Goal: Transaction & Acquisition: Purchase product/service

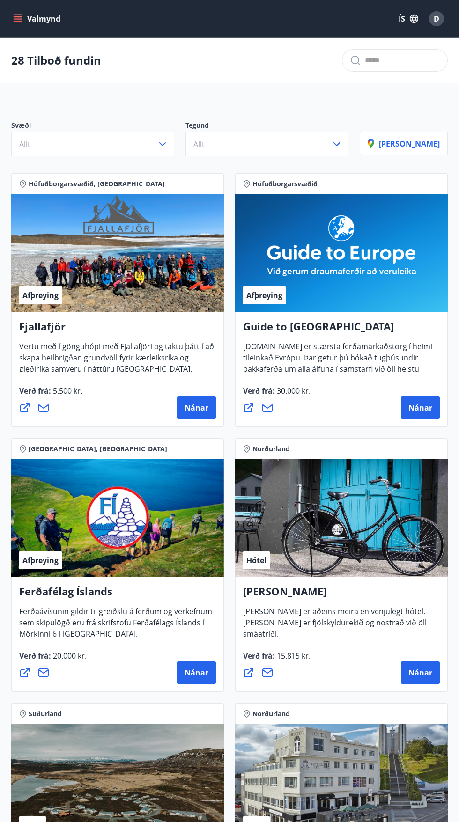
click at [401, 19] on button "ÍS" at bounding box center [408, 18] width 30 height 17
click at [305, 62] on span "English" at bounding box center [295, 59] width 23 height 9
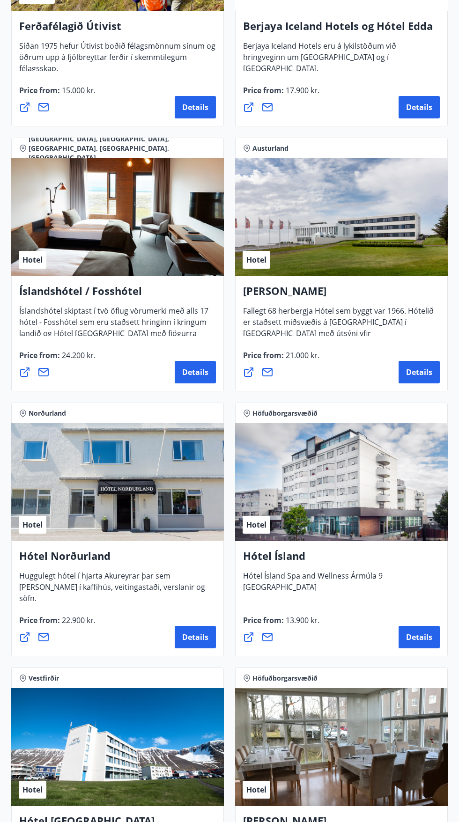
scroll to position [1628, 0]
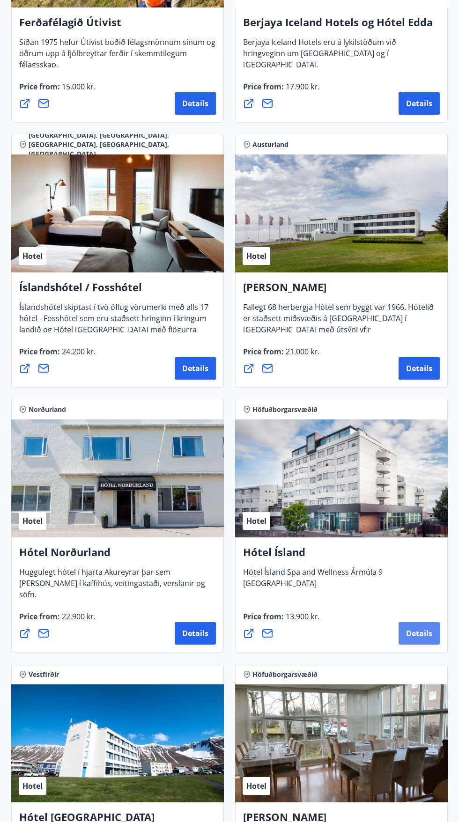
click at [431, 634] on span "Details" at bounding box center [419, 633] width 26 height 10
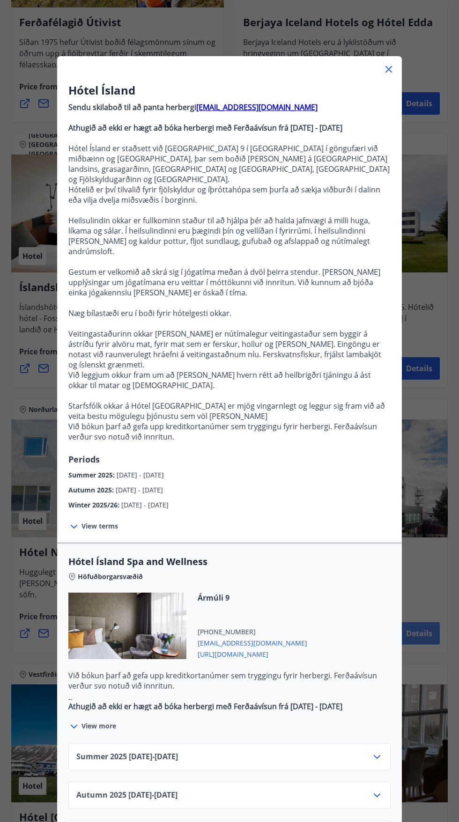
scroll to position [249, 0]
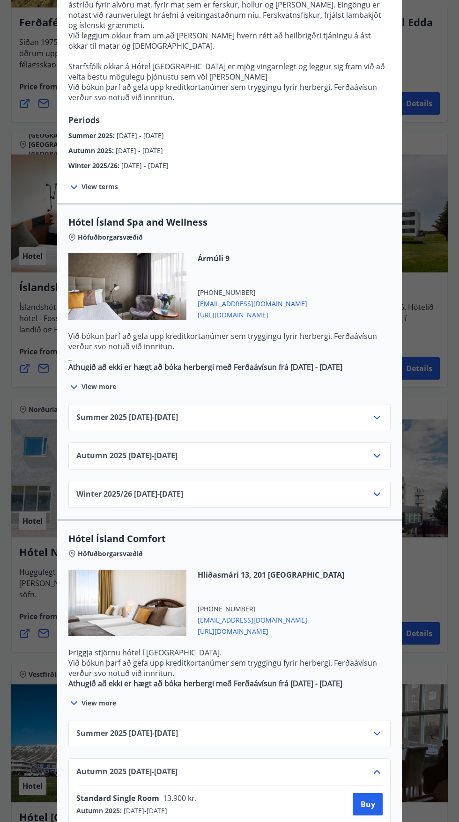
scroll to position [363, 0]
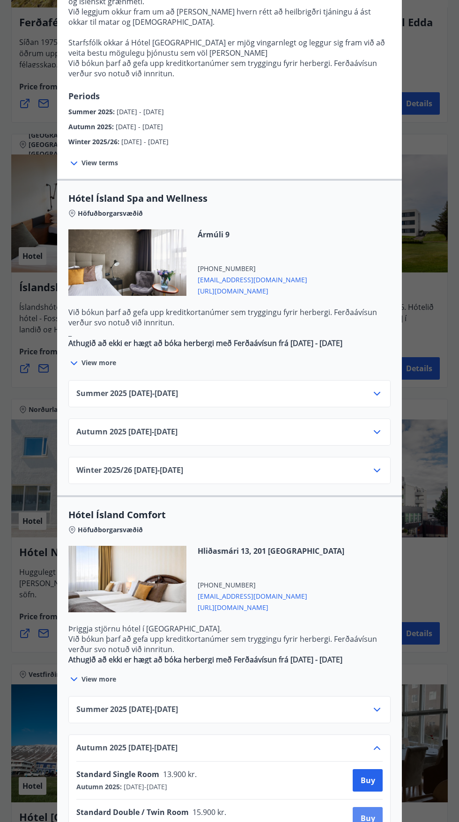
click at [365, 813] on span "Buy" at bounding box center [367, 818] width 15 height 10
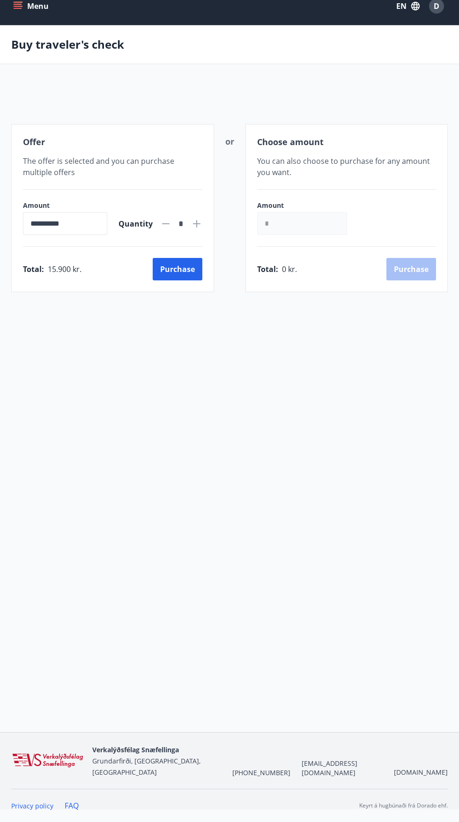
scroll to position [1, 0]
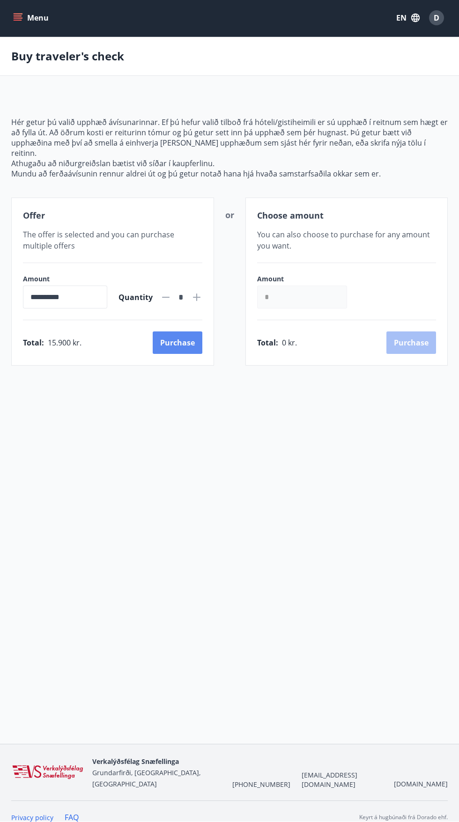
click at [166, 331] on button "Purchase" at bounding box center [178, 342] width 50 height 22
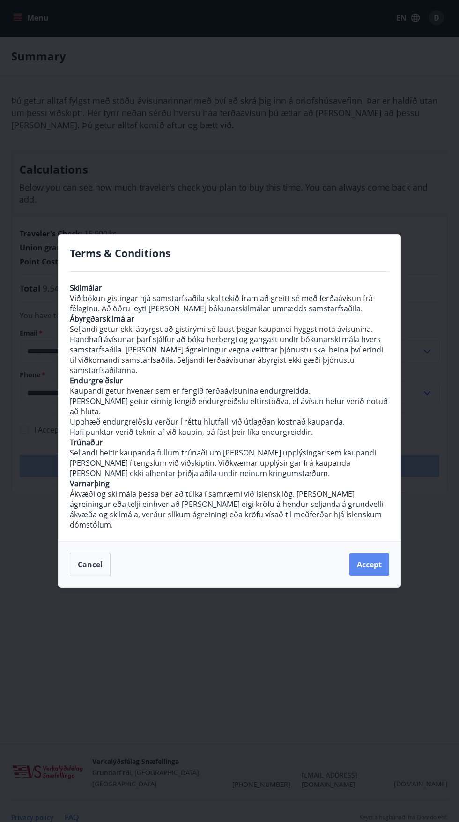
click at [372, 576] on button "Accept" at bounding box center [369, 564] width 40 height 22
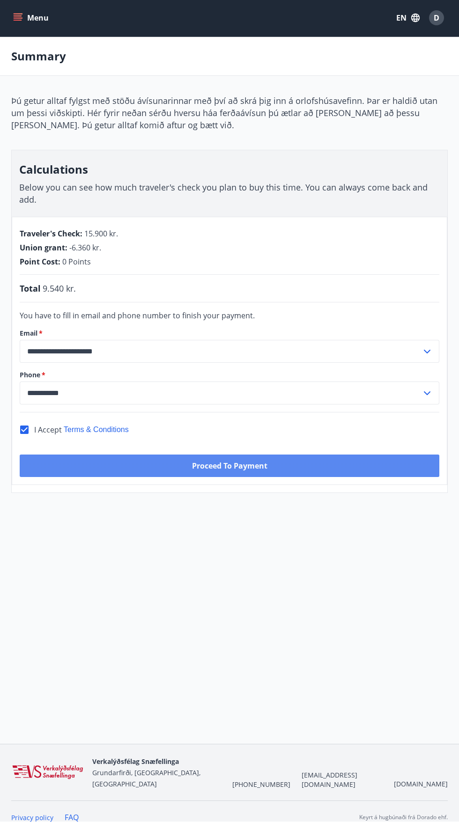
click at [289, 469] on button "Proceed to Payment" at bounding box center [229, 465] width 419 height 22
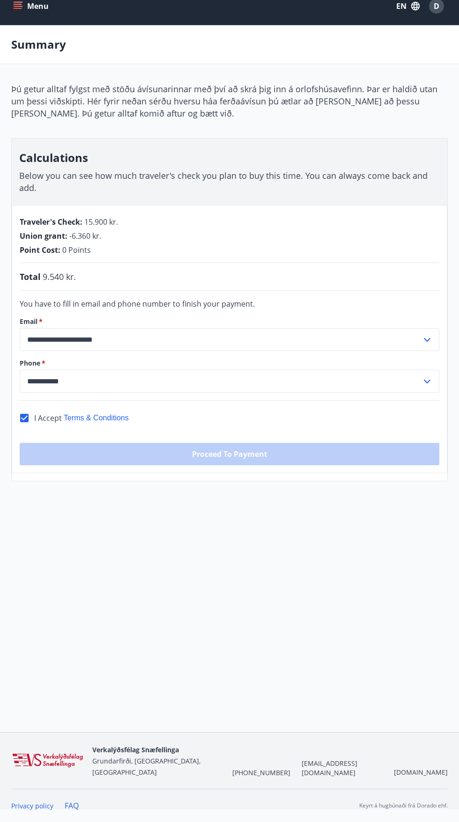
scroll to position [66, 0]
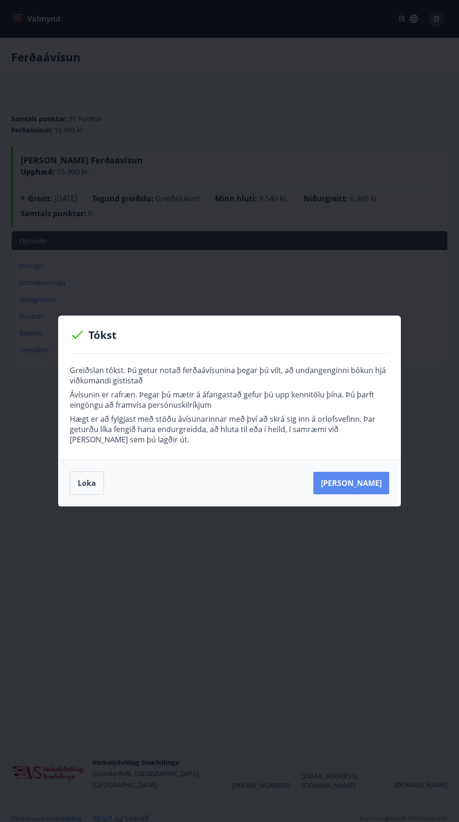
click at [369, 484] on button "[PERSON_NAME]" at bounding box center [351, 483] width 76 height 22
